Goal: Transaction & Acquisition: Purchase product/service

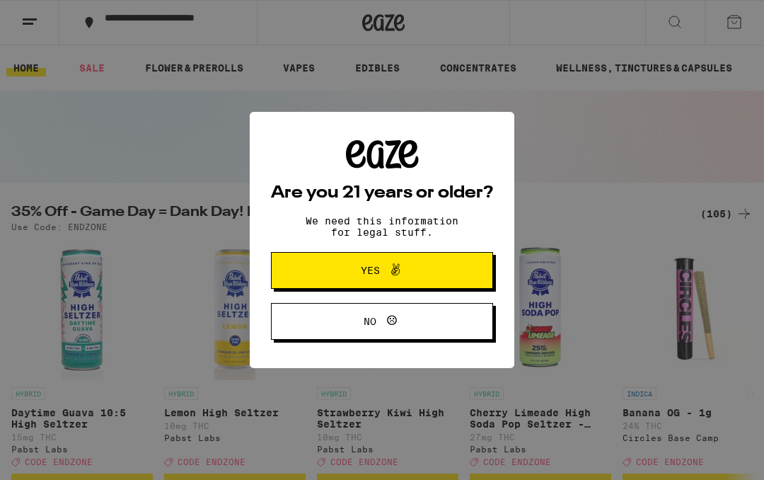
click at [398, 272] on icon at bounding box center [395, 269] width 17 height 17
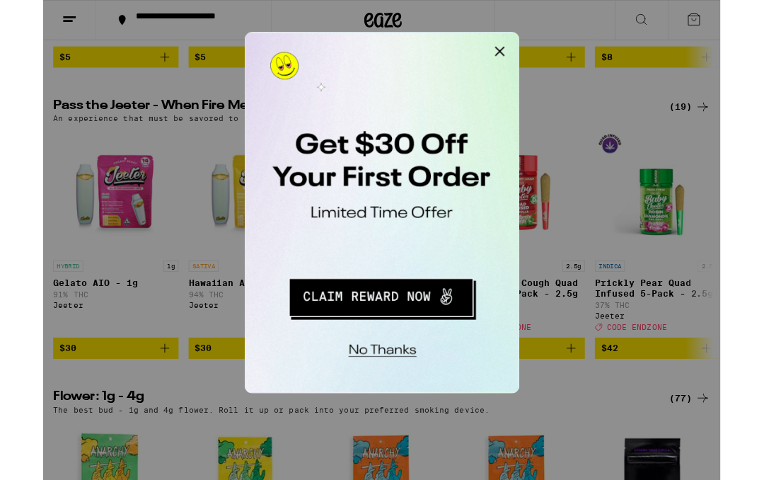
click at [342, 223] on button "Redirect to URL" at bounding box center [341, 221] width 175 height 36
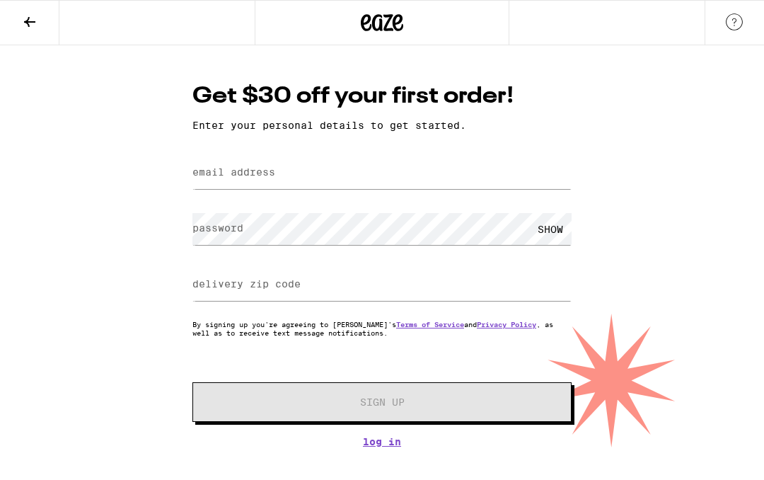
click at [239, 175] on label "email address" at bounding box center [233, 171] width 83 height 11
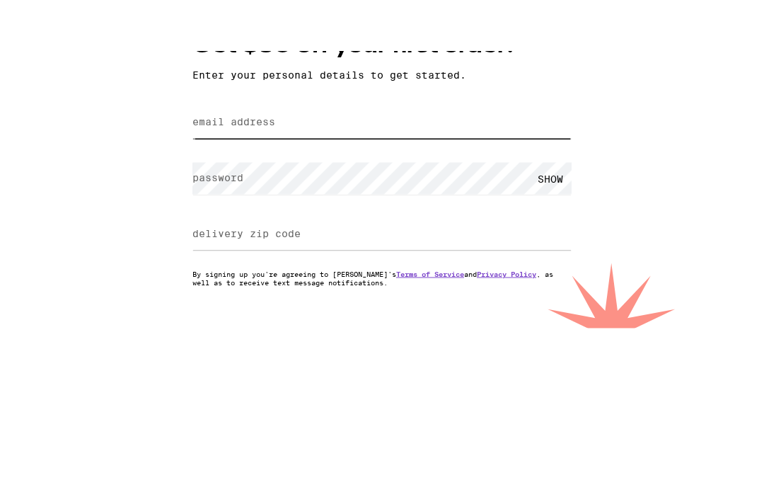
type input "cheryljohnston42@gmail.com"
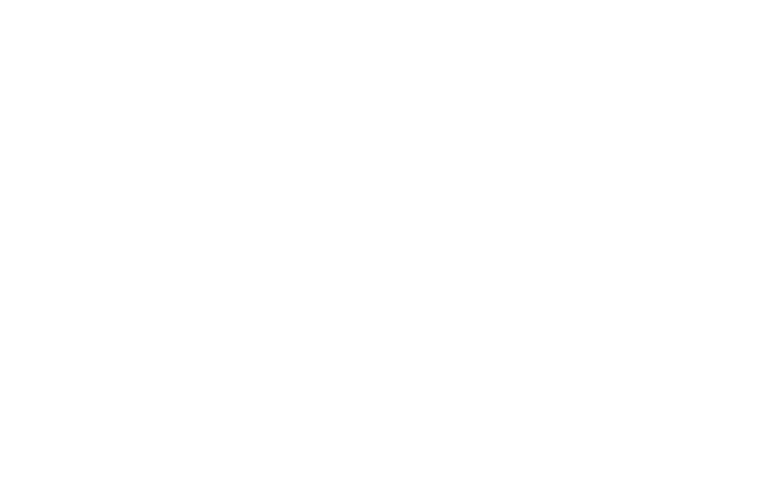
click at [269, 278] on label "delivery zip code" at bounding box center [246, 283] width 108 height 11
type input "95954"
click at [442, 397] on span "Sign Up" at bounding box center [382, 402] width 282 height 10
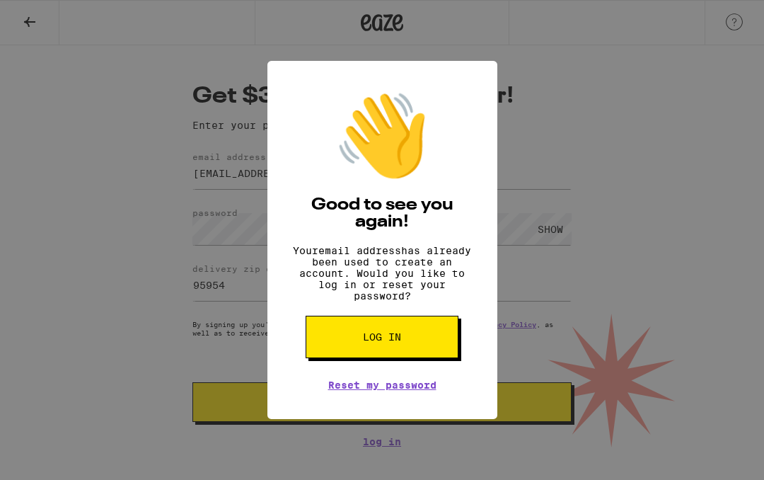
click at [400, 357] on button "Log in" at bounding box center [382, 337] width 153 height 42
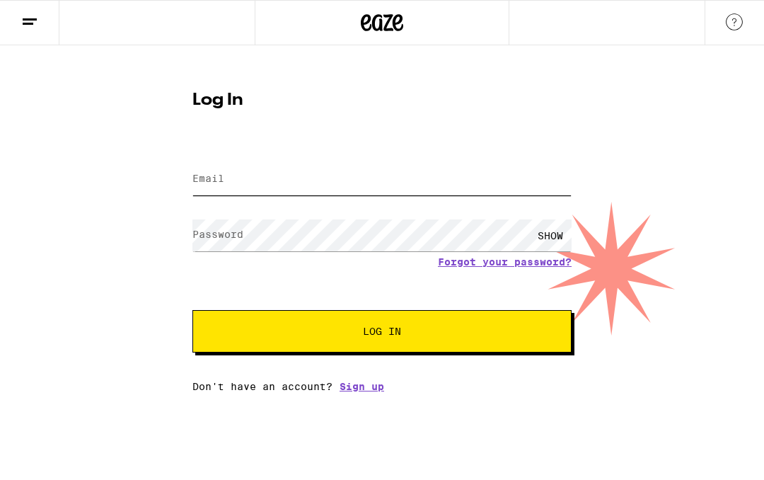
click at [244, 169] on input "Email" at bounding box center [381, 179] width 379 height 32
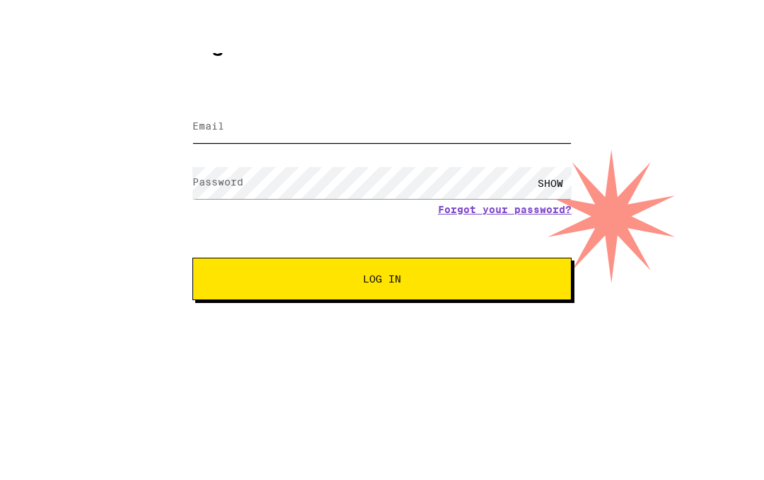
type input "cheryljohnston42@gmail.com"
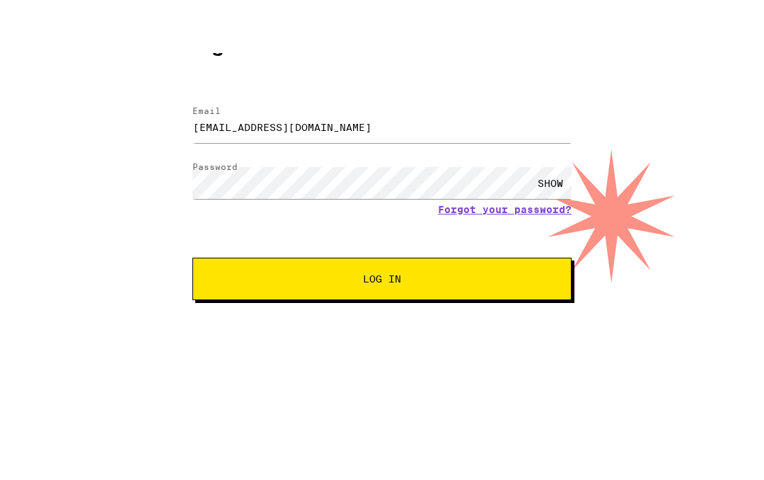
click at [548, 219] on div "SHOW" at bounding box center [550, 235] width 42 height 32
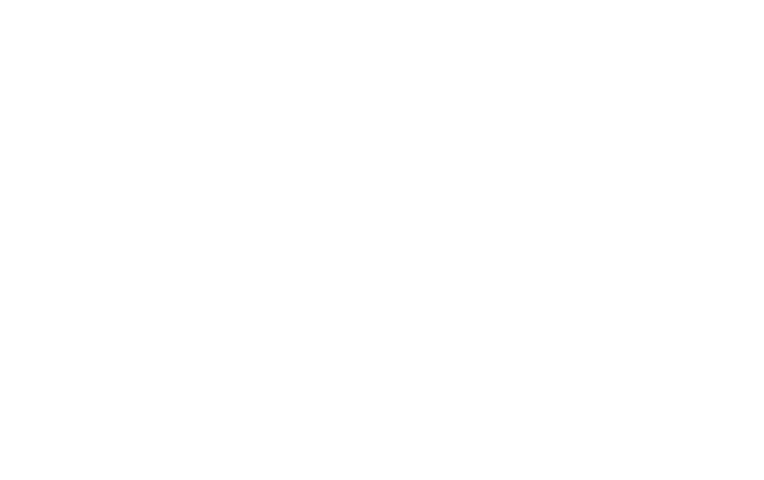
click at [421, 326] on span "Log In" at bounding box center [382, 331] width 265 height 10
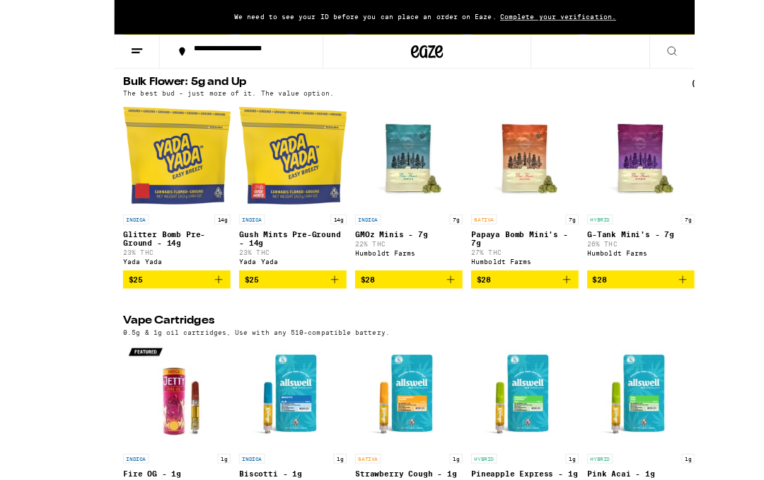
scroll to position [1202, 0]
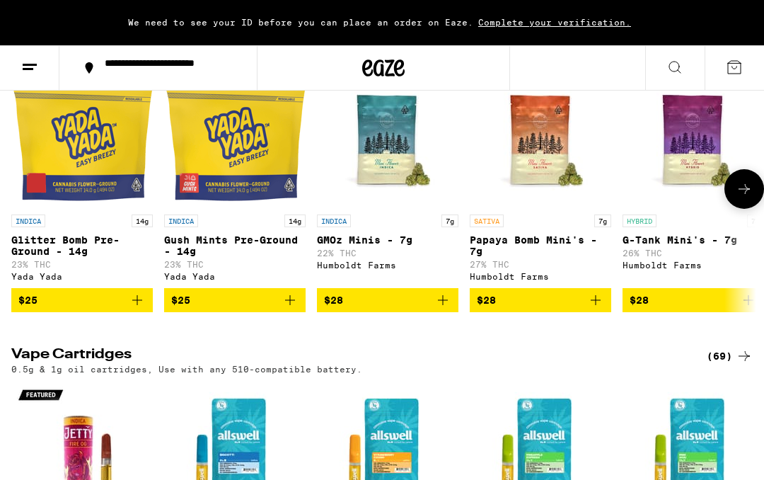
click at [375, 192] on img "Open page for GMOz Minis - 7g from Humboldt Farms" at bounding box center [388, 137] width 142 height 142
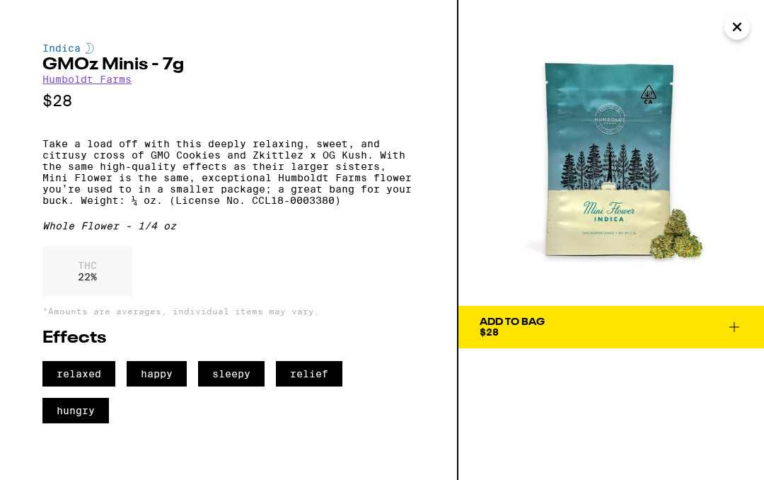
click at [538, 326] on div "Add To Bag" at bounding box center [512, 322] width 65 height 10
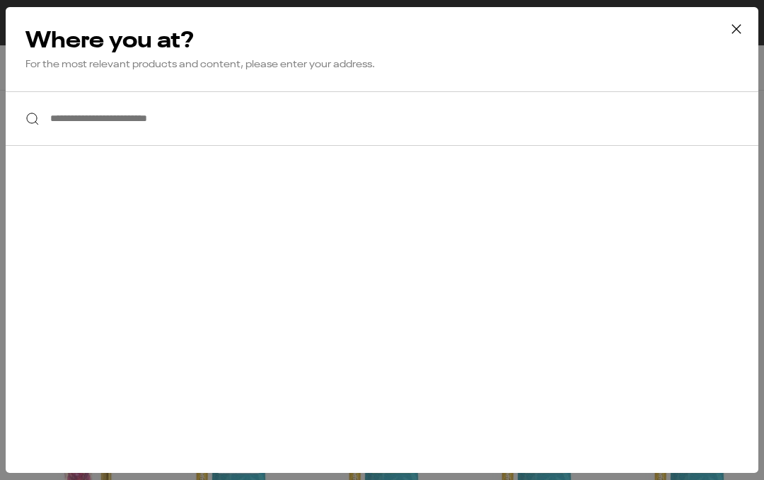
click at [115, 118] on input "**********" at bounding box center [382, 118] width 753 height 54
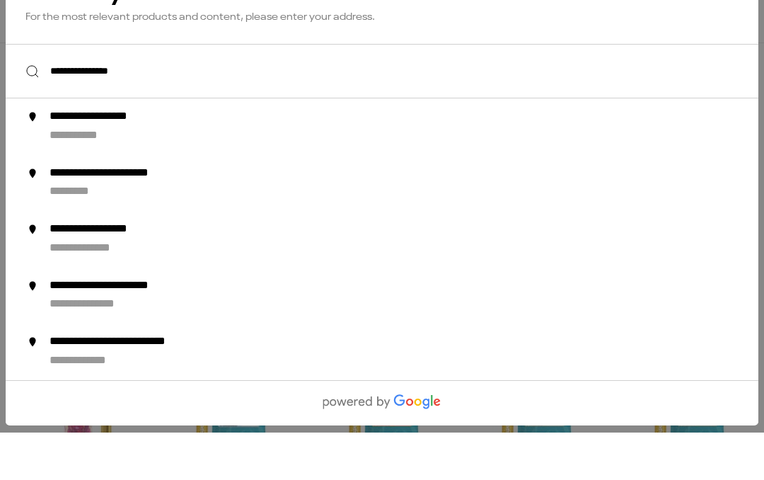
click at [119, 157] on div "**********" at bounding box center [116, 164] width 132 height 15
type input "**********"
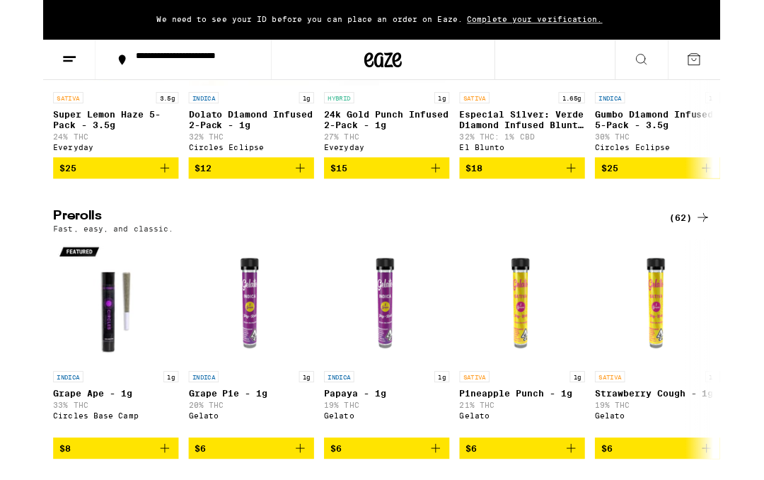
scroll to position [3181, 0]
